Goal: Task Accomplishment & Management: Manage account settings

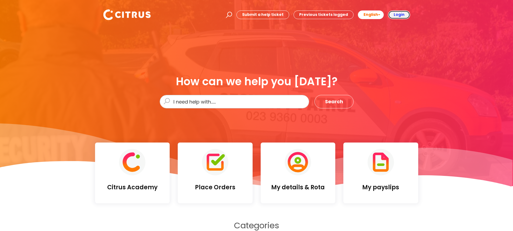
click at [403, 16] on b "Login" at bounding box center [399, 14] width 11 height 5
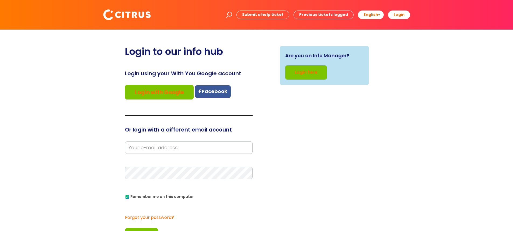
click at [158, 148] on input "email" at bounding box center [189, 148] width 128 height 12
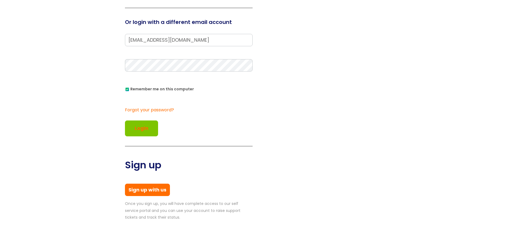
type input "[EMAIL_ADDRESS][DOMAIN_NAME]"
click at [144, 126] on button "Login" at bounding box center [141, 129] width 33 height 16
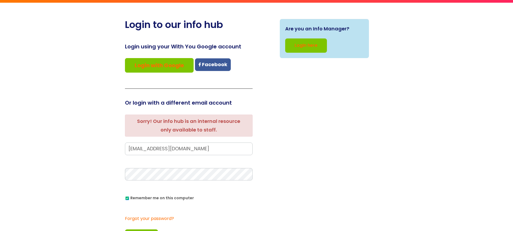
scroll to position [54, 0]
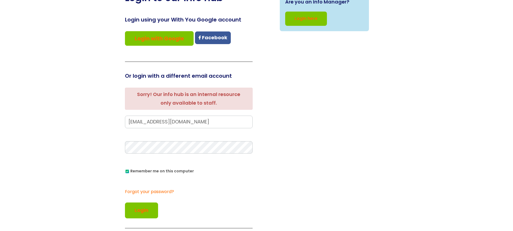
drag, startPoint x: 147, startPoint y: 125, endPoint x: 156, endPoint y: 127, distance: 9.0
click at [148, 125] on input "[EMAIL_ADDRESS][DOMAIN_NAME]" at bounding box center [189, 122] width 128 height 12
type input "responseteam@citrus-services.co.uk"
click at [134, 210] on button "Login" at bounding box center [141, 211] width 33 height 16
